Goal: Use online tool/utility: Utilize a website feature to perform a specific function

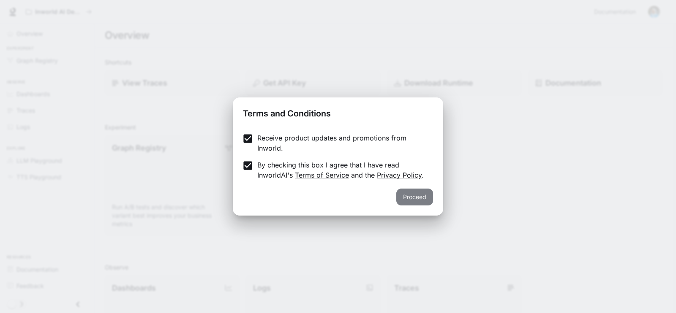
click at [414, 195] on button "Proceed" at bounding box center [414, 197] width 37 height 17
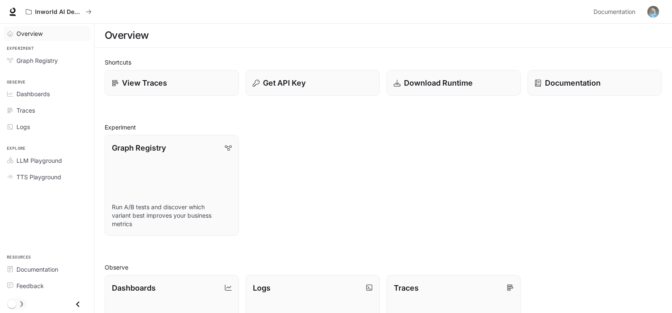
click at [24, 32] on span "Overview" at bounding box center [29, 33] width 26 height 9
click at [48, 178] on span "TTS Playground" at bounding box center [38, 177] width 45 height 9
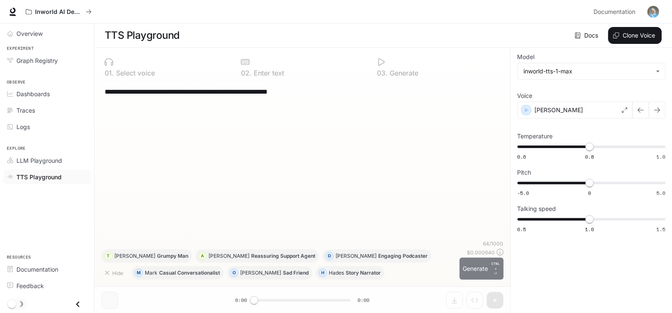
click at [484, 266] on button "Generate CTRL + ⏎" at bounding box center [482, 269] width 44 height 22
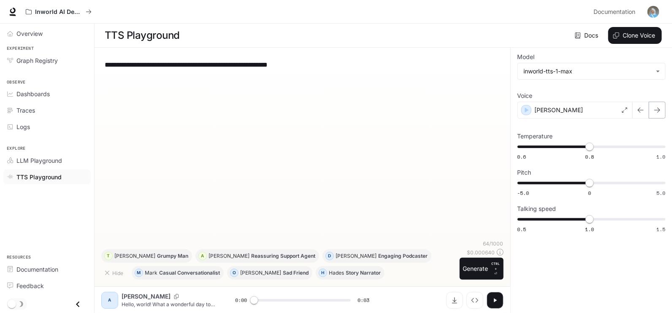
click at [661, 110] on button "button" at bounding box center [657, 110] width 17 height 17
click at [494, 304] on button "button" at bounding box center [495, 300] width 17 height 17
type input "***"
